Goal: Task Accomplishment & Management: Manage account settings

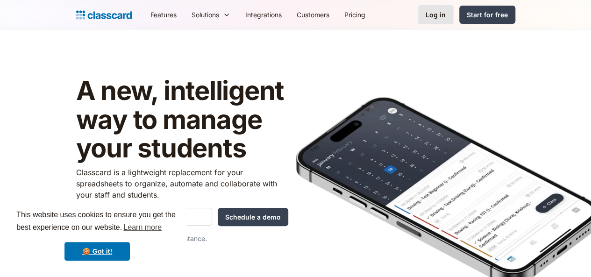
click at [454, 21] on link "Log in" at bounding box center [436, 14] width 36 height 19
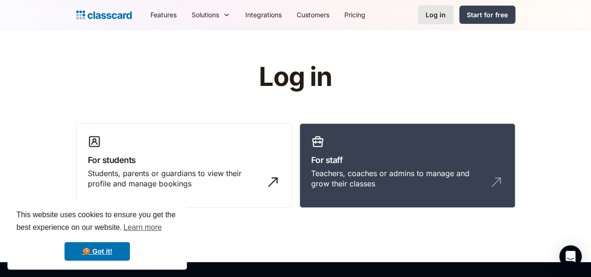
click at [446, 14] on div "Log in" at bounding box center [436, 15] width 20 height 10
